Goal: Information Seeking & Learning: Learn about a topic

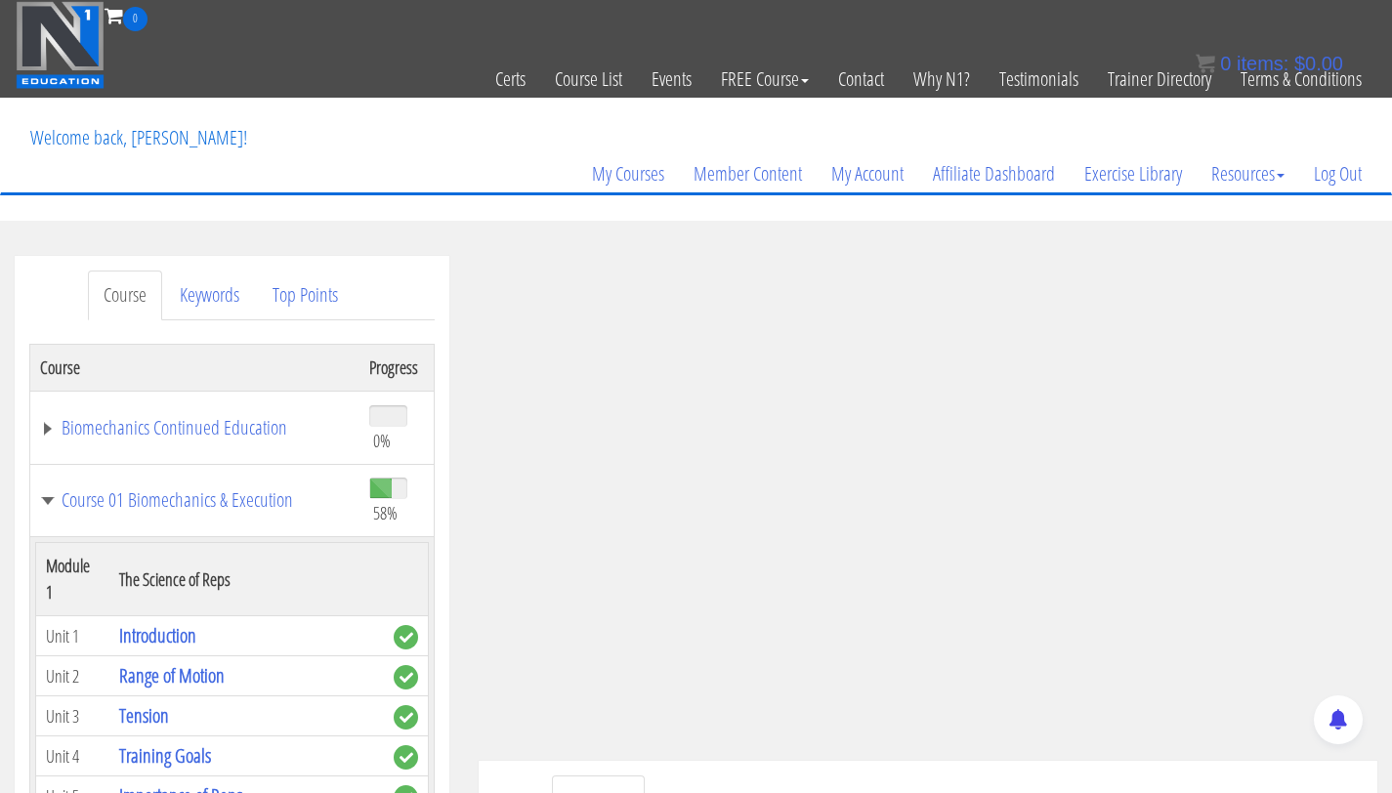
scroll to position [4617, 0]
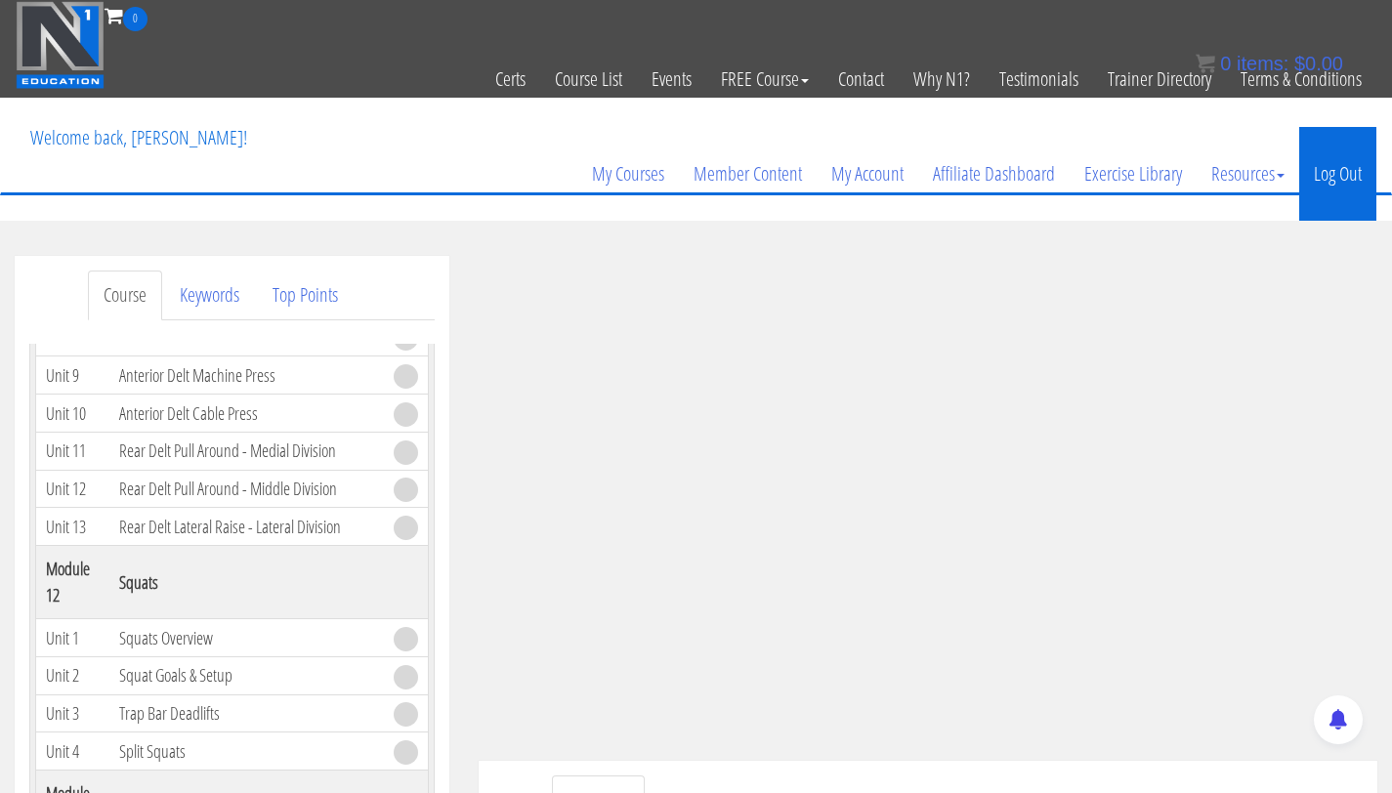
click at [1327, 194] on link "Log Out" at bounding box center [1337, 174] width 77 height 94
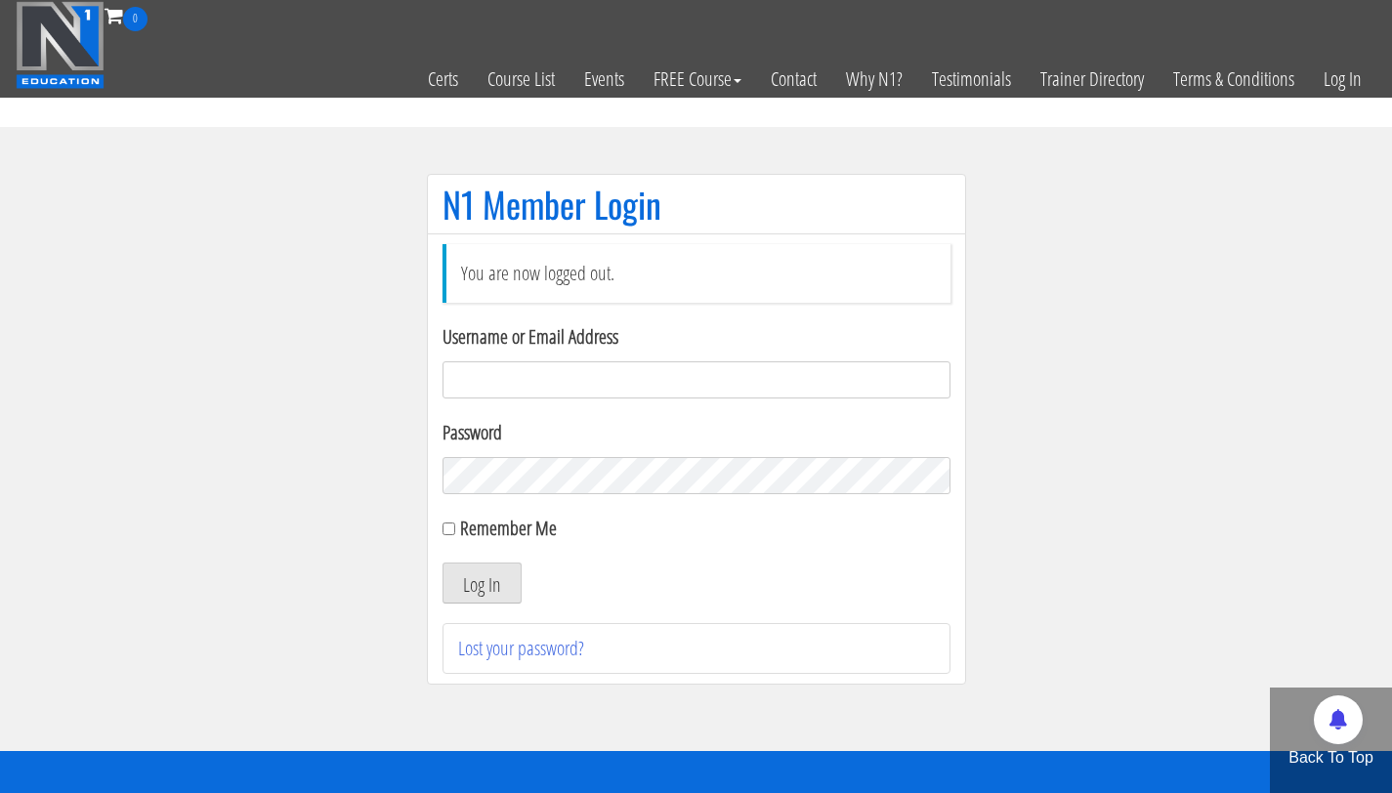
type input "[EMAIL_ADDRESS][DOMAIN_NAME]"
click at [528, 455] on div "Password" at bounding box center [697, 456] width 508 height 76
click at [443, 563] on button "Log In" at bounding box center [482, 583] width 79 height 41
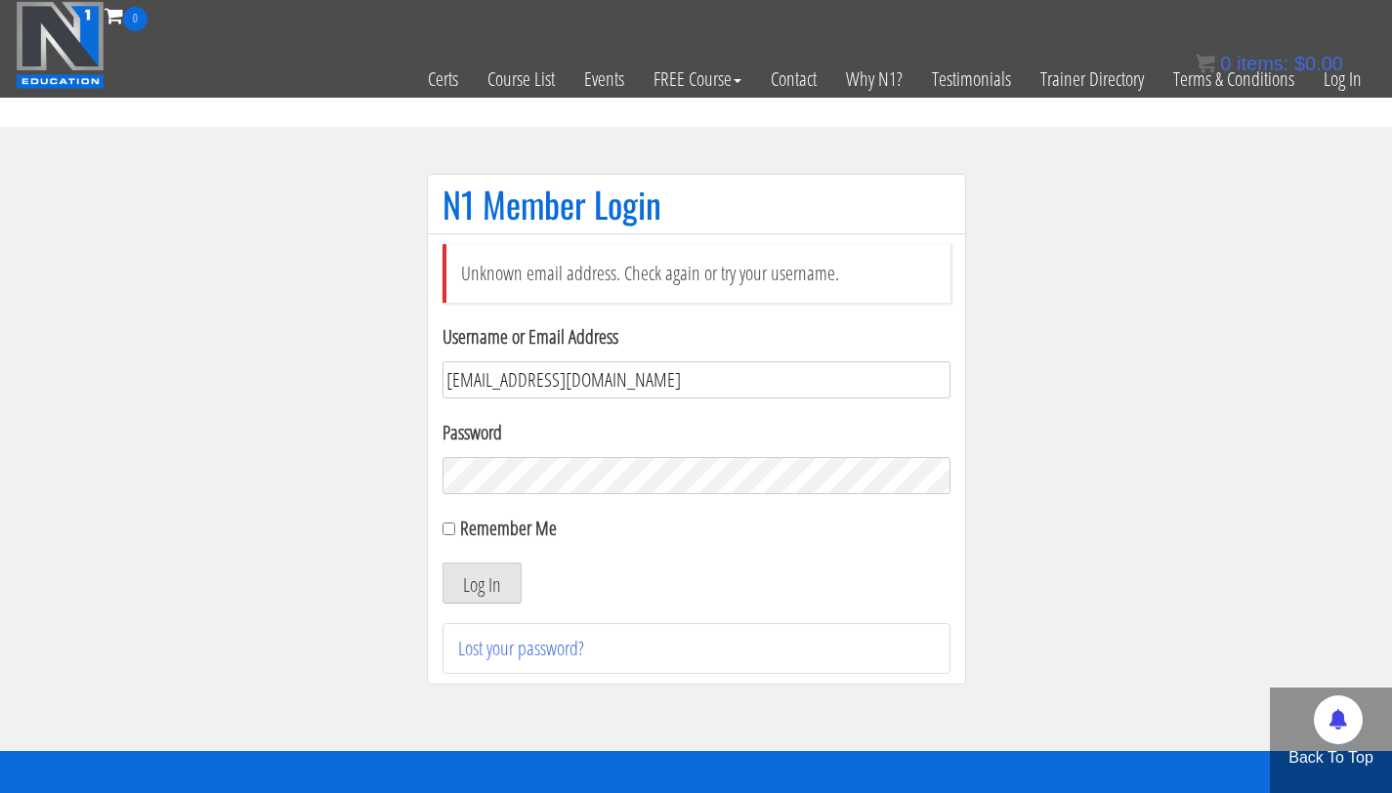
drag, startPoint x: 641, startPoint y: 381, endPoint x: 482, endPoint y: 384, distance: 159.3
click at [482, 384] on input "bryan111496@gmail.com" at bounding box center [697, 379] width 508 height 37
type input "[PERSON_NAME][EMAIL_ADDRESS][PERSON_NAME][DOMAIN_NAME]"
click at [443, 563] on button "Log In" at bounding box center [482, 583] width 79 height 41
click at [285, 483] on section "N1 Member Login Unknown email address. Check again or try your username. Userna…" at bounding box center [696, 439] width 1392 height 624
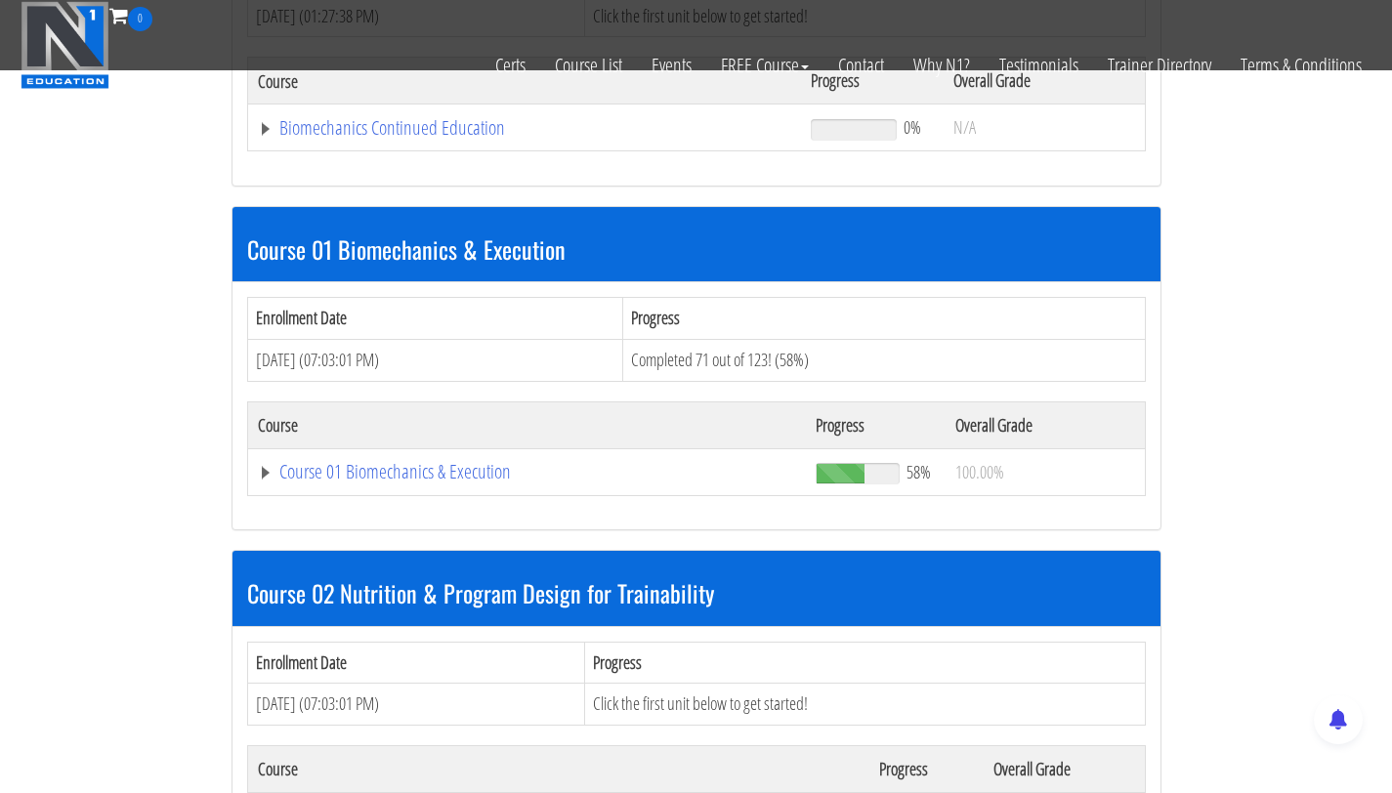
scroll to position [430, 0]
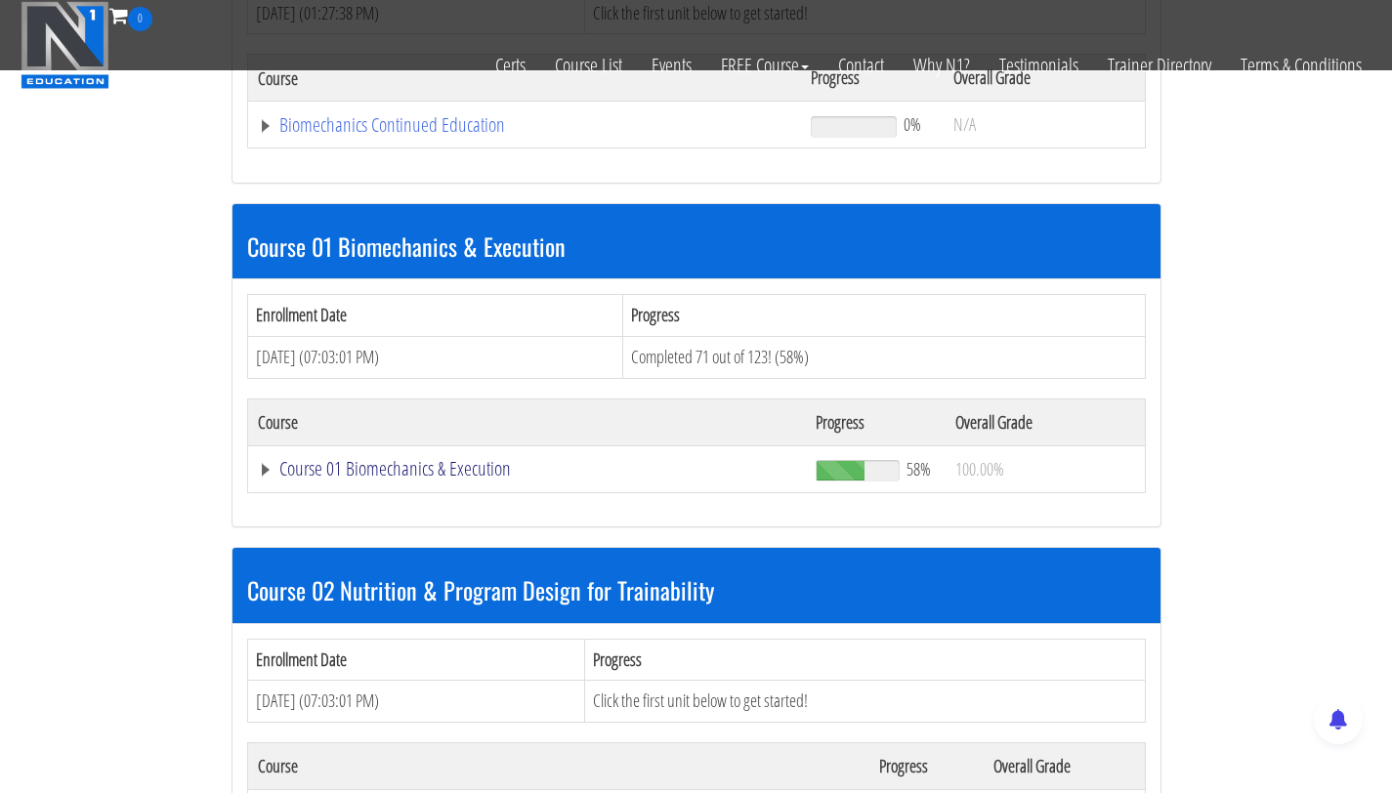
click at [325, 470] on link "Course 01 Biomechanics & Execution" at bounding box center [527, 469] width 539 height 20
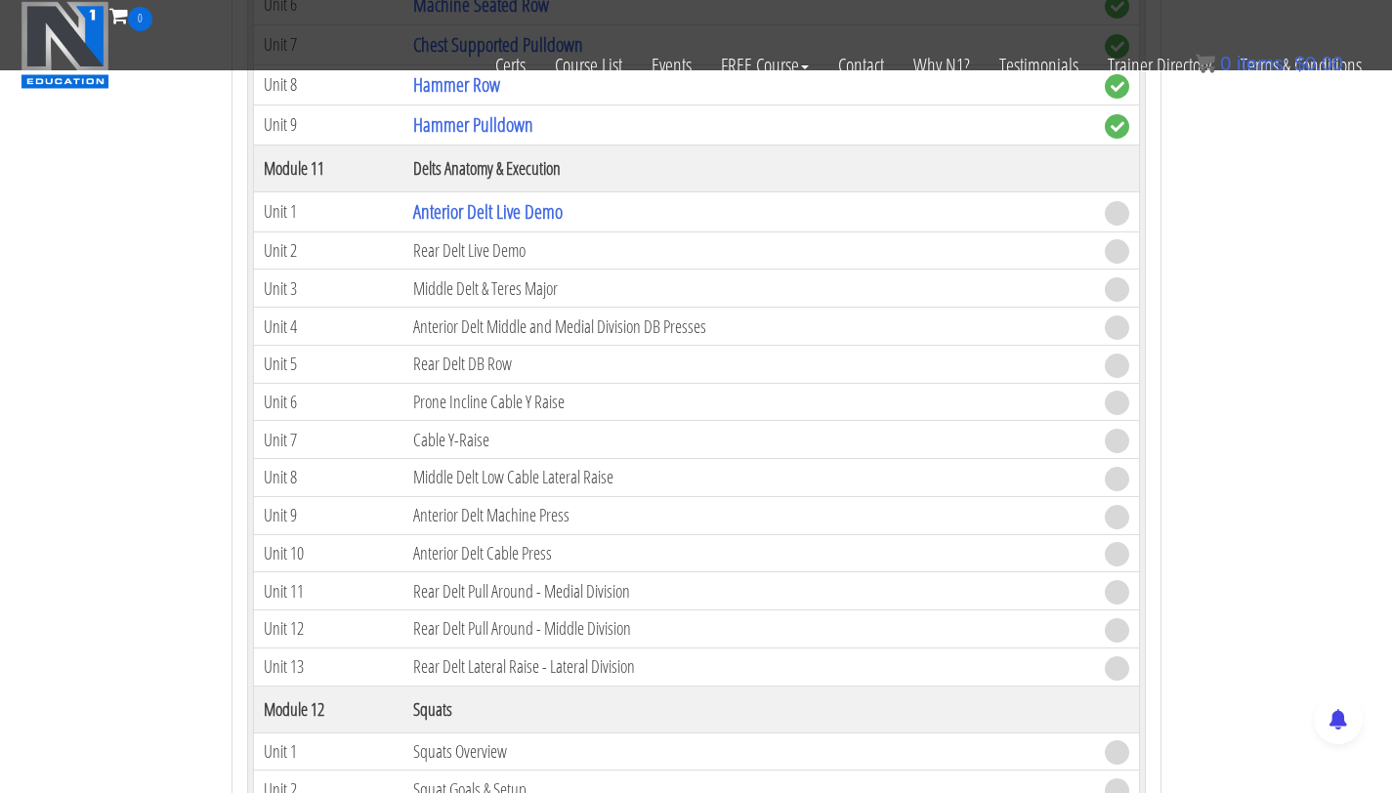
scroll to position [4125, 0]
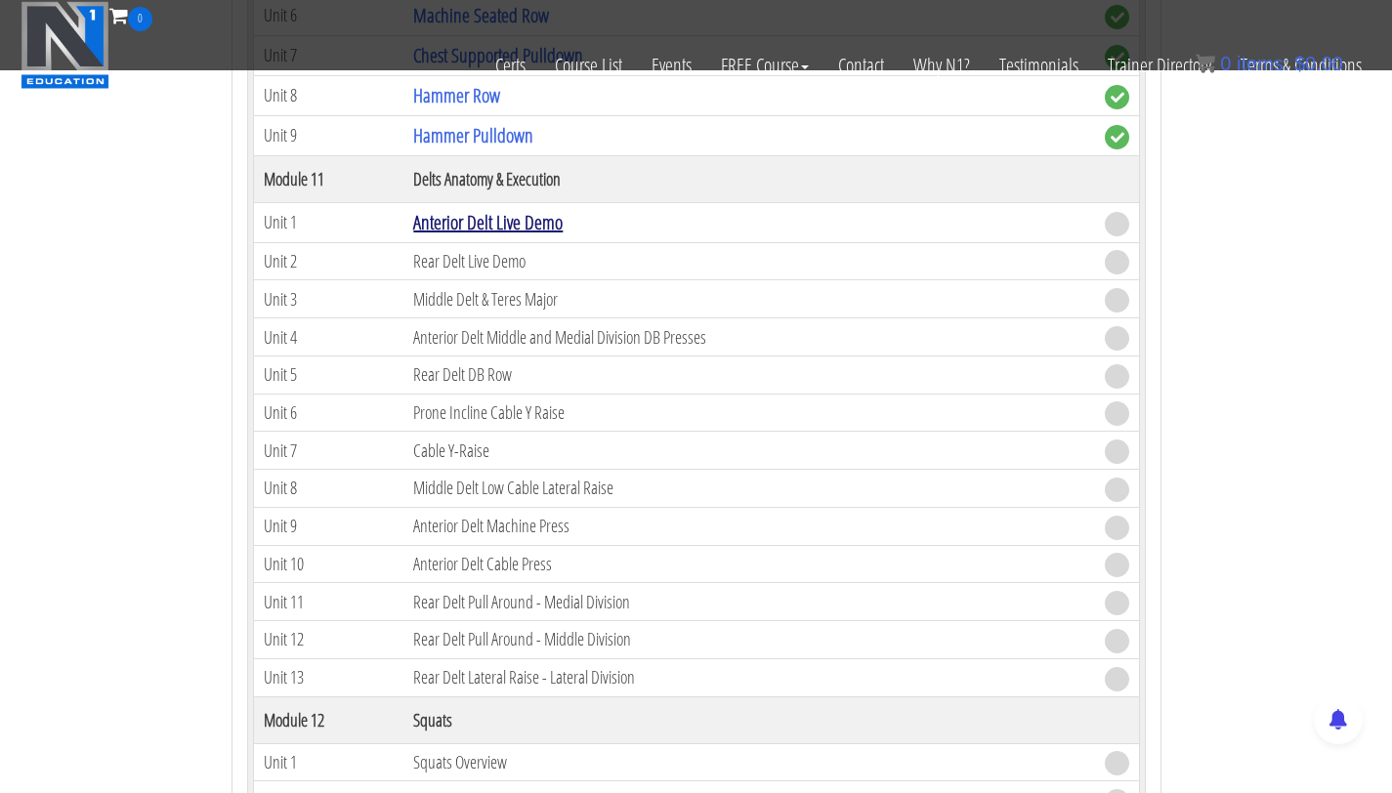
click at [470, 227] on link "Anterior Delt Live Demo" at bounding box center [487, 222] width 149 height 26
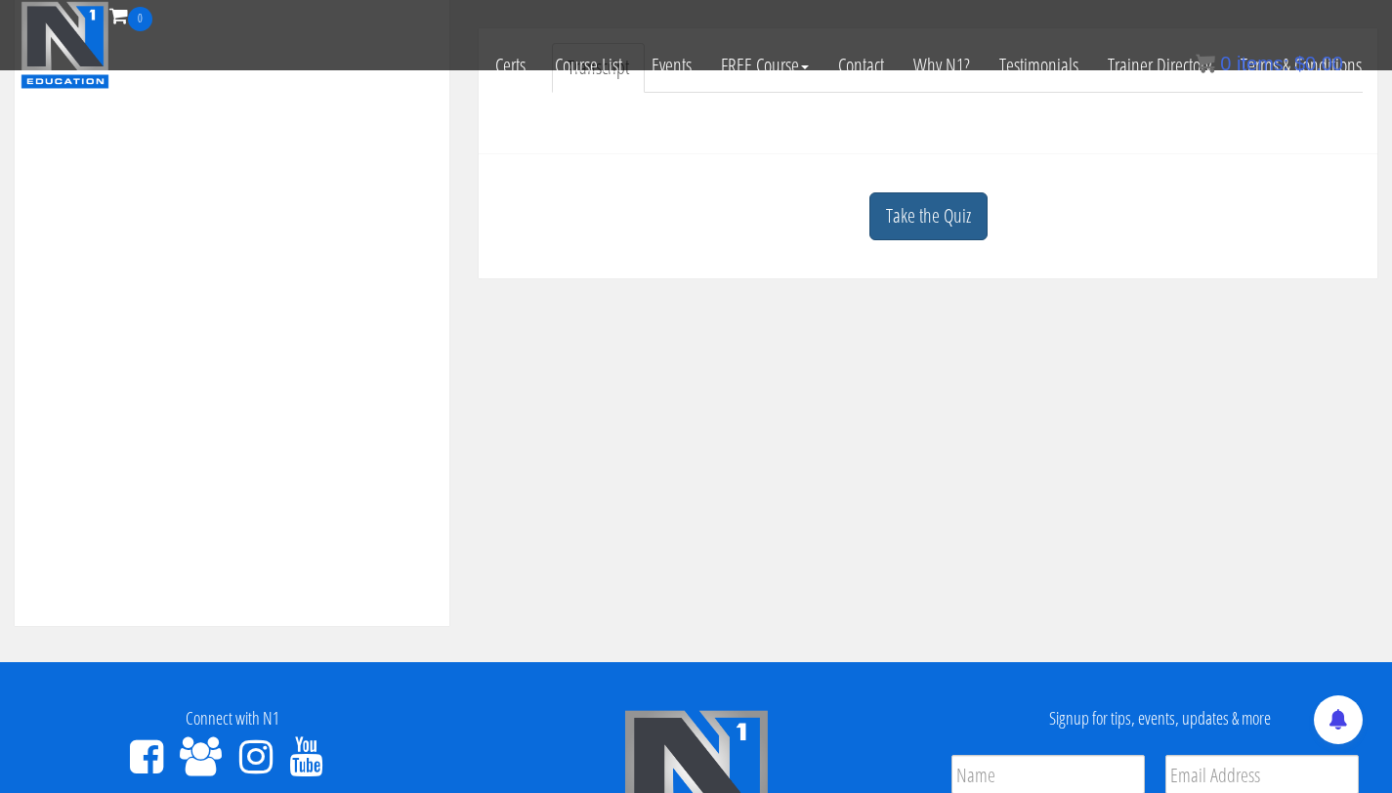
scroll to position [632, 0]
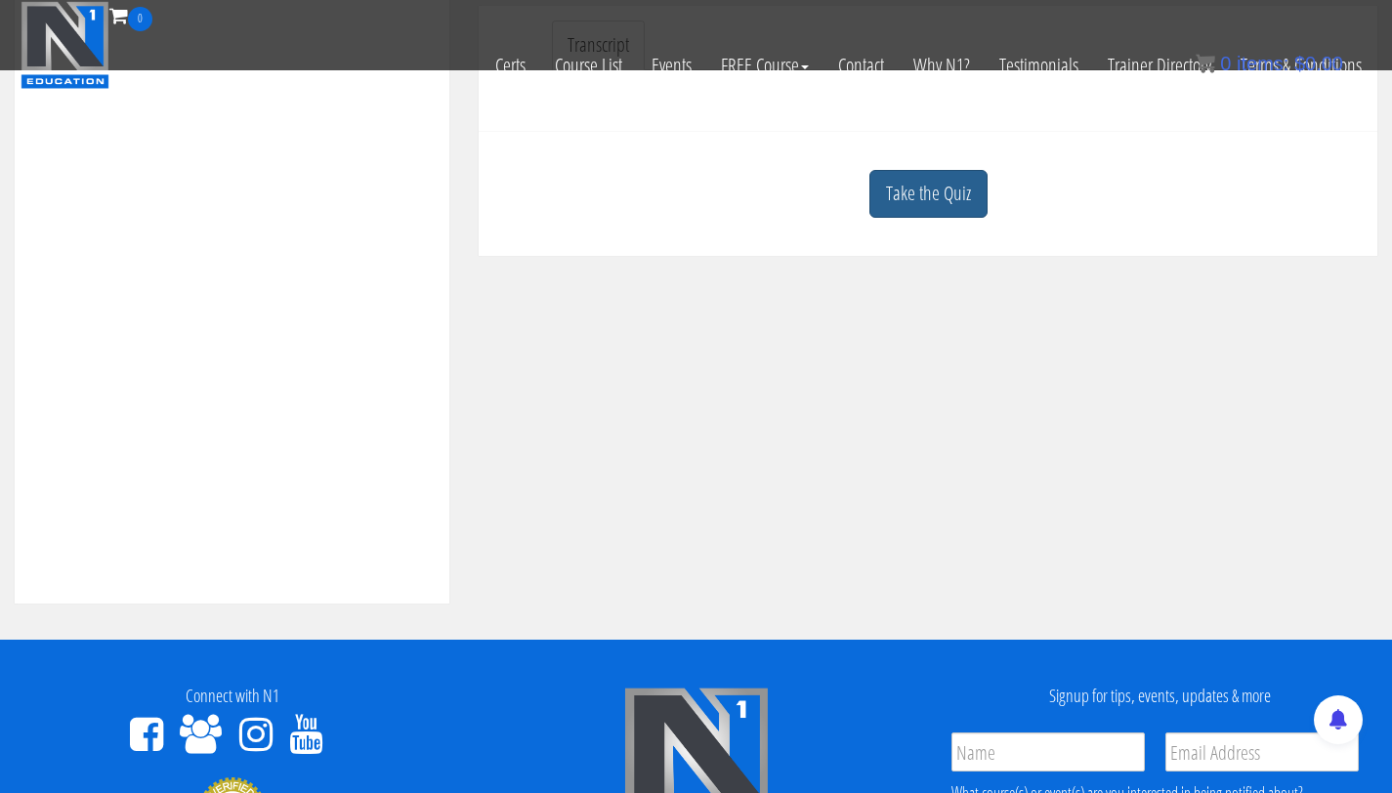
click at [962, 210] on link "Take the Quiz" at bounding box center [928, 194] width 118 height 48
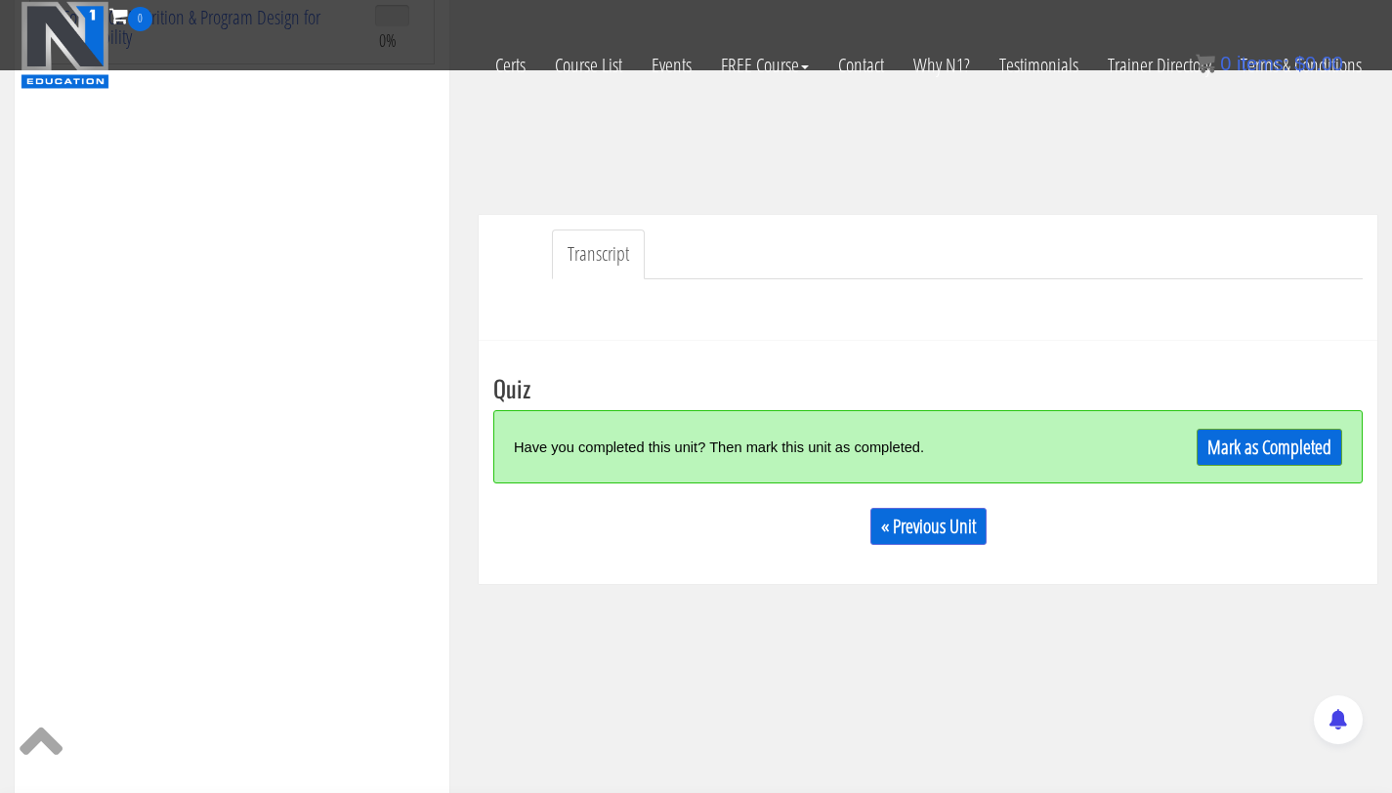
scroll to position [392, 0]
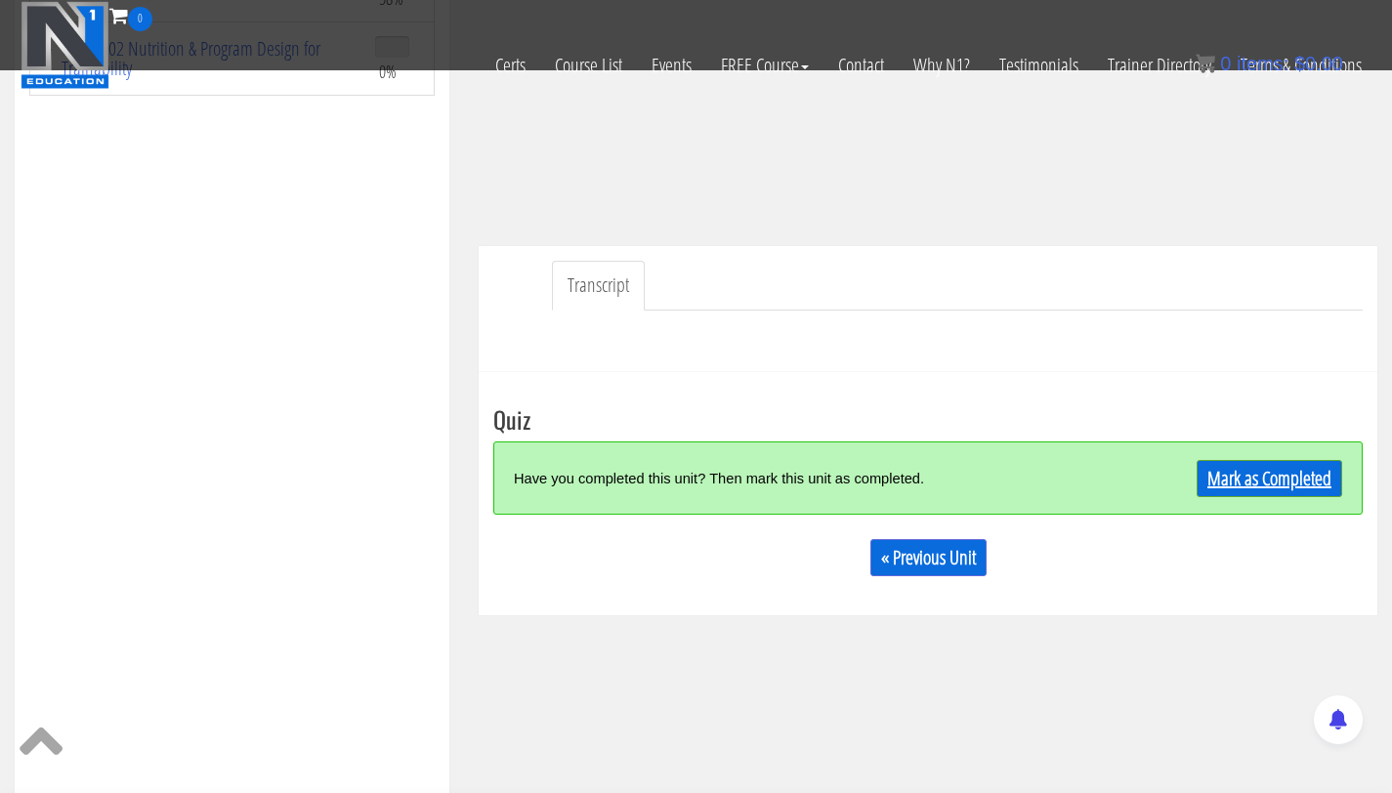
click at [1312, 475] on link "Mark as Completed" at bounding box center [1270, 478] width 146 height 37
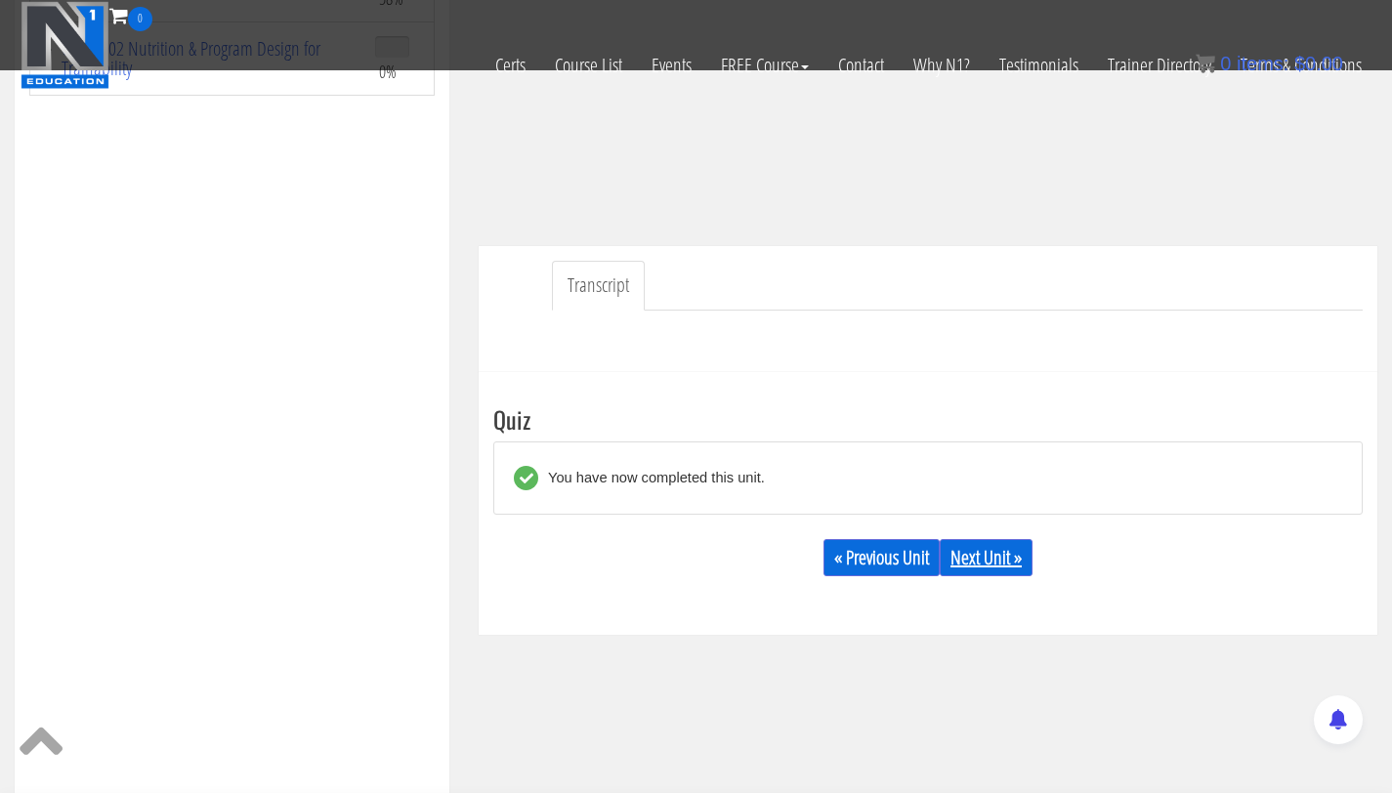
click at [1011, 544] on link "Next Unit »" at bounding box center [986, 557] width 93 height 37
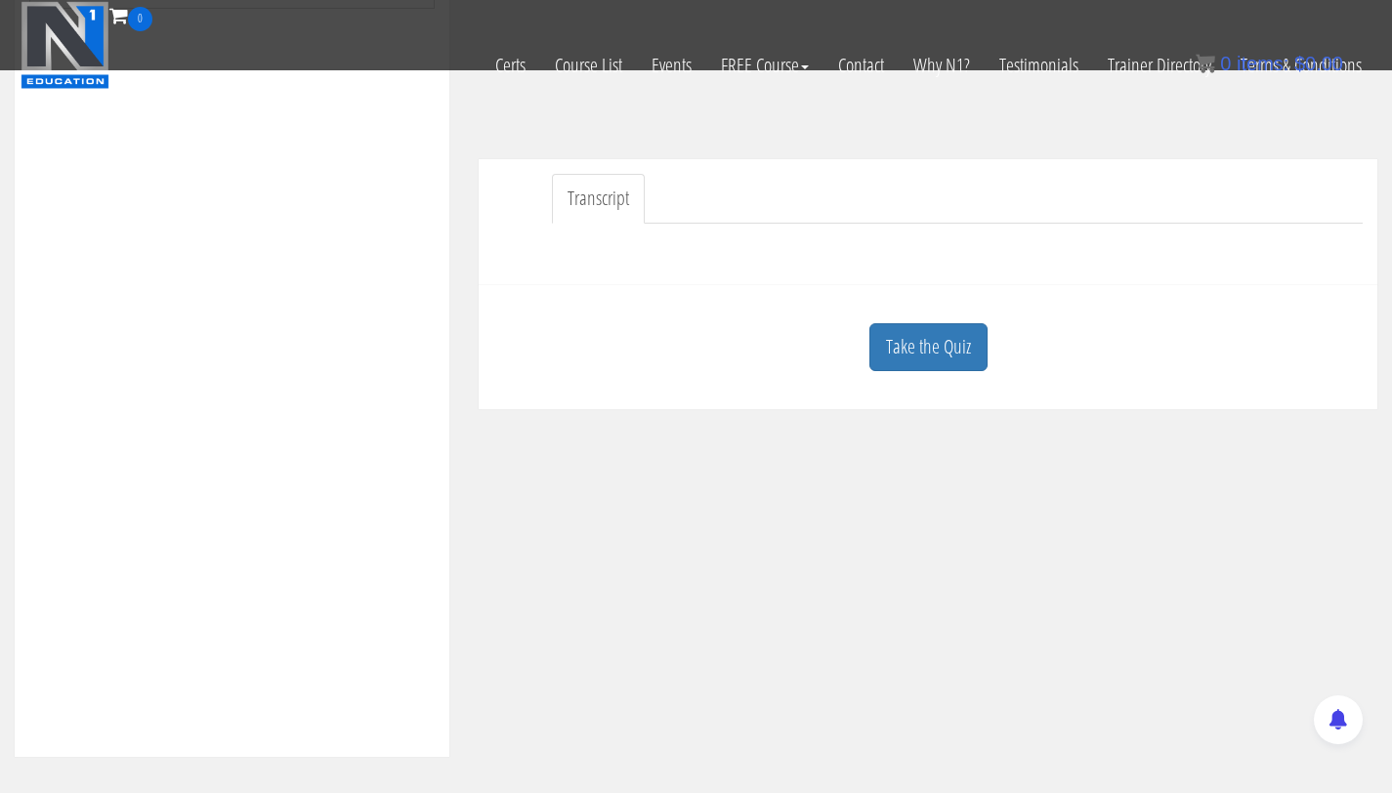
scroll to position [578, 0]
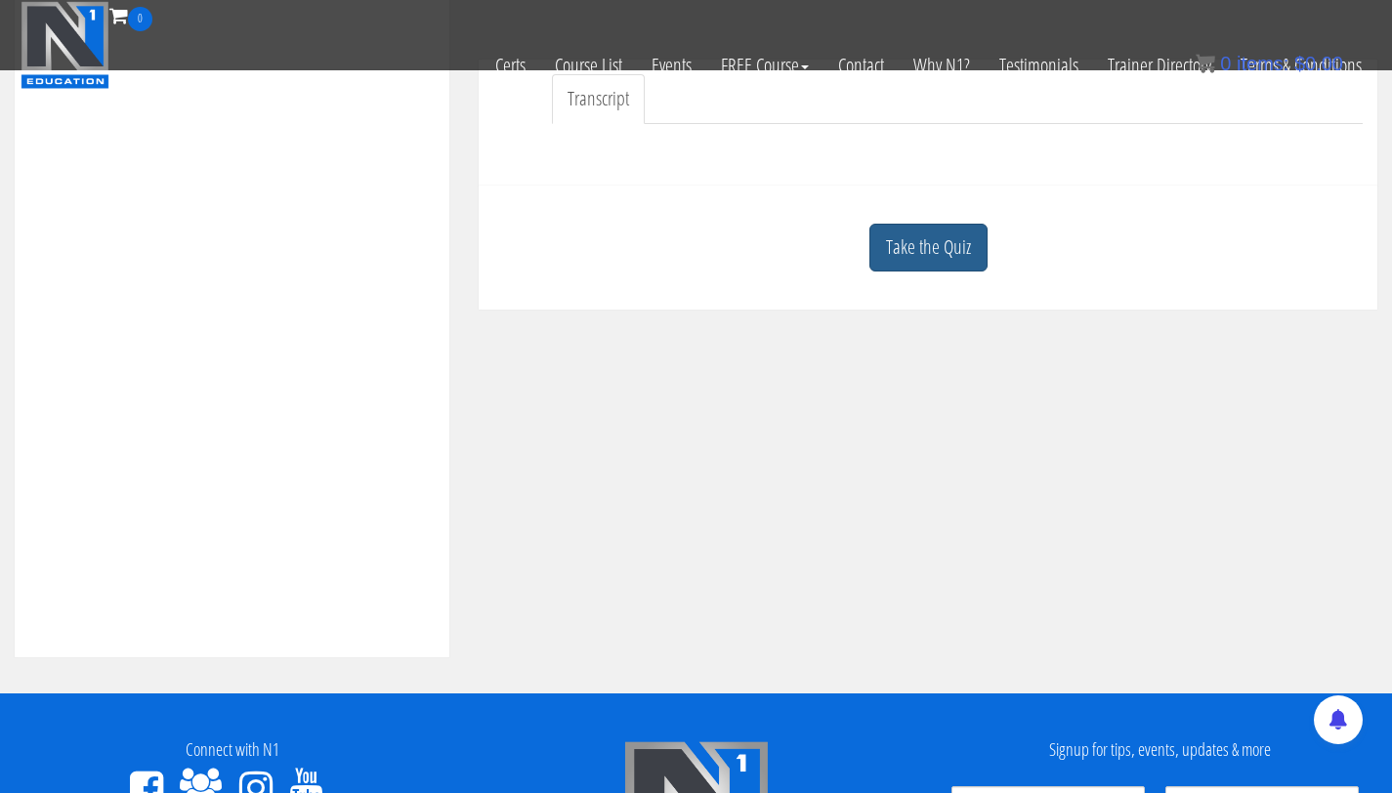
click at [933, 258] on link "Take the Quiz" at bounding box center [928, 248] width 118 height 48
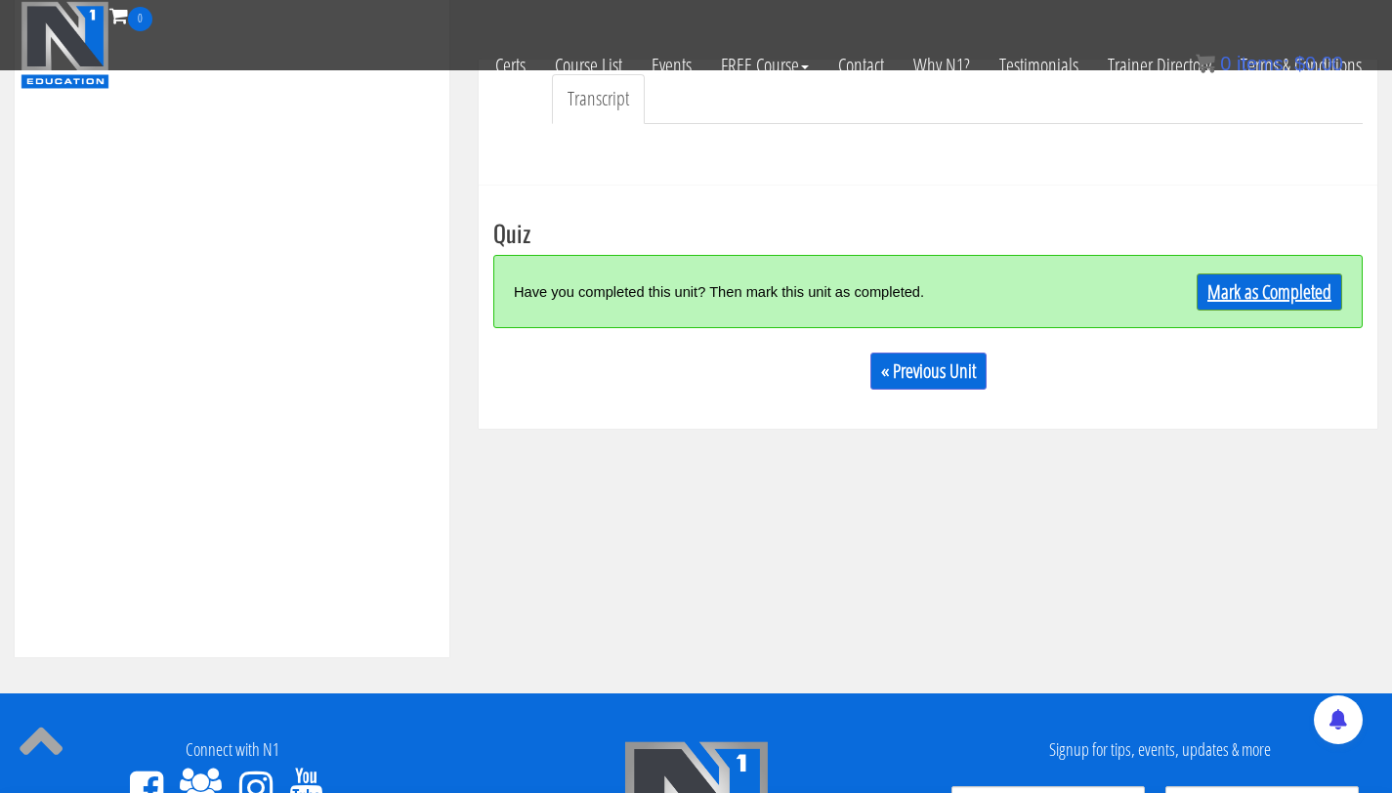
click at [1212, 305] on link "Mark as Completed" at bounding box center [1270, 292] width 146 height 37
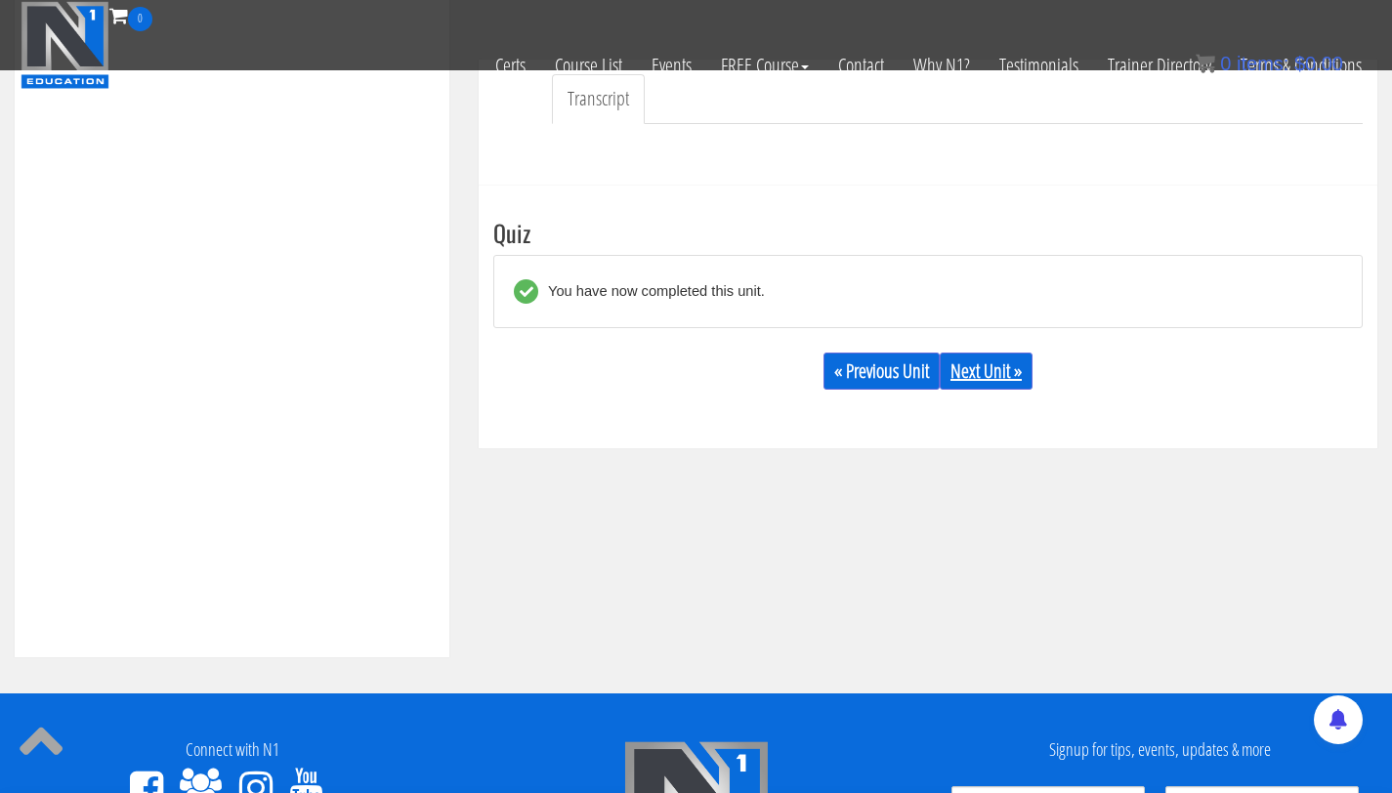
click at [963, 385] on link "Next Unit »" at bounding box center [986, 371] width 93 height 37
